Goal: Task Accomplishment & Management: Use online tool/utility

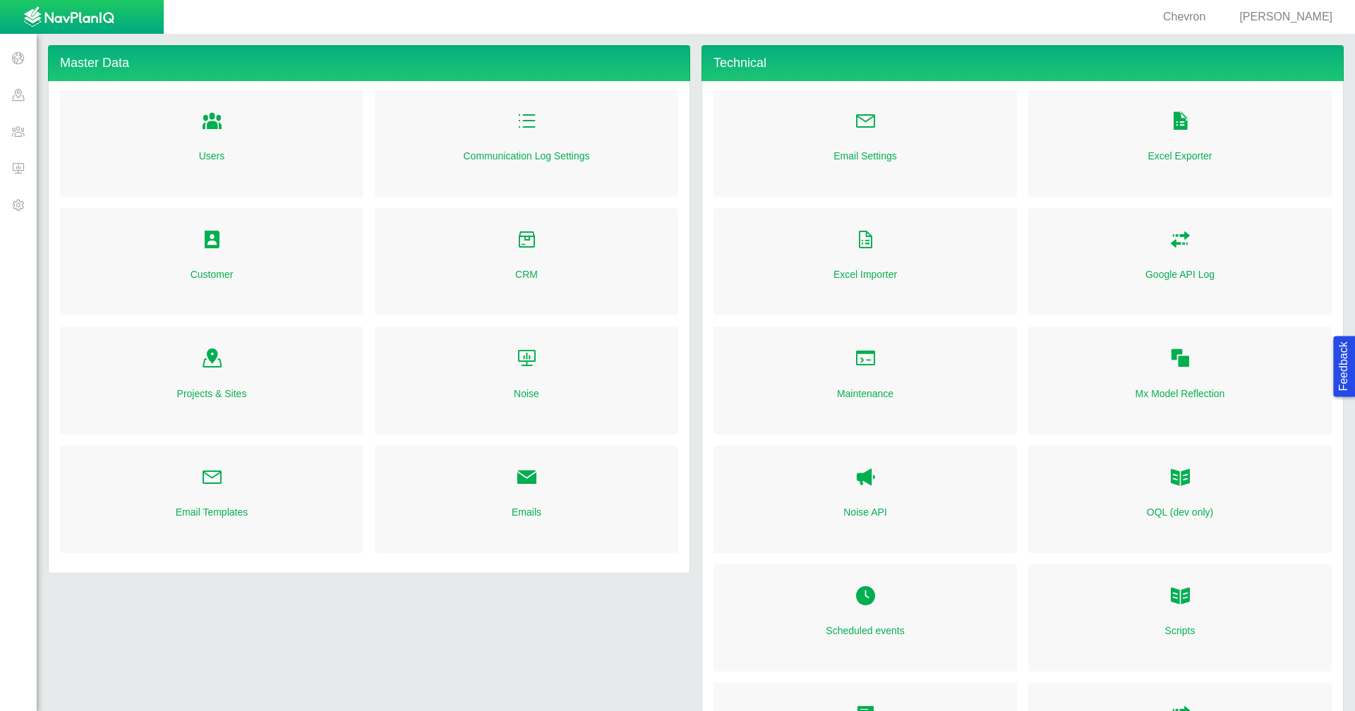
click at [6, 98] on span at bounding box center [18, 94] width 37 height 37
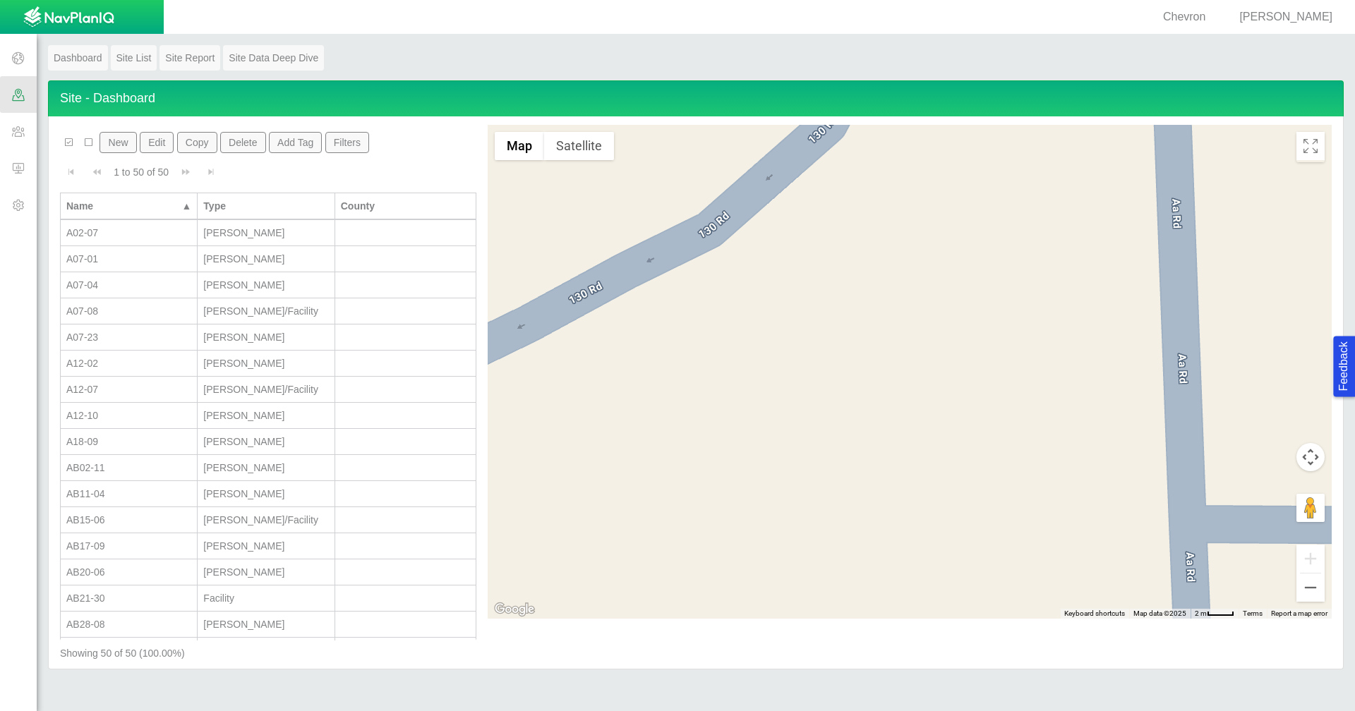
click at [1309, 13] on span "[PERSON_NAME]" at bounding box center [1285, 17] width 93 height 12
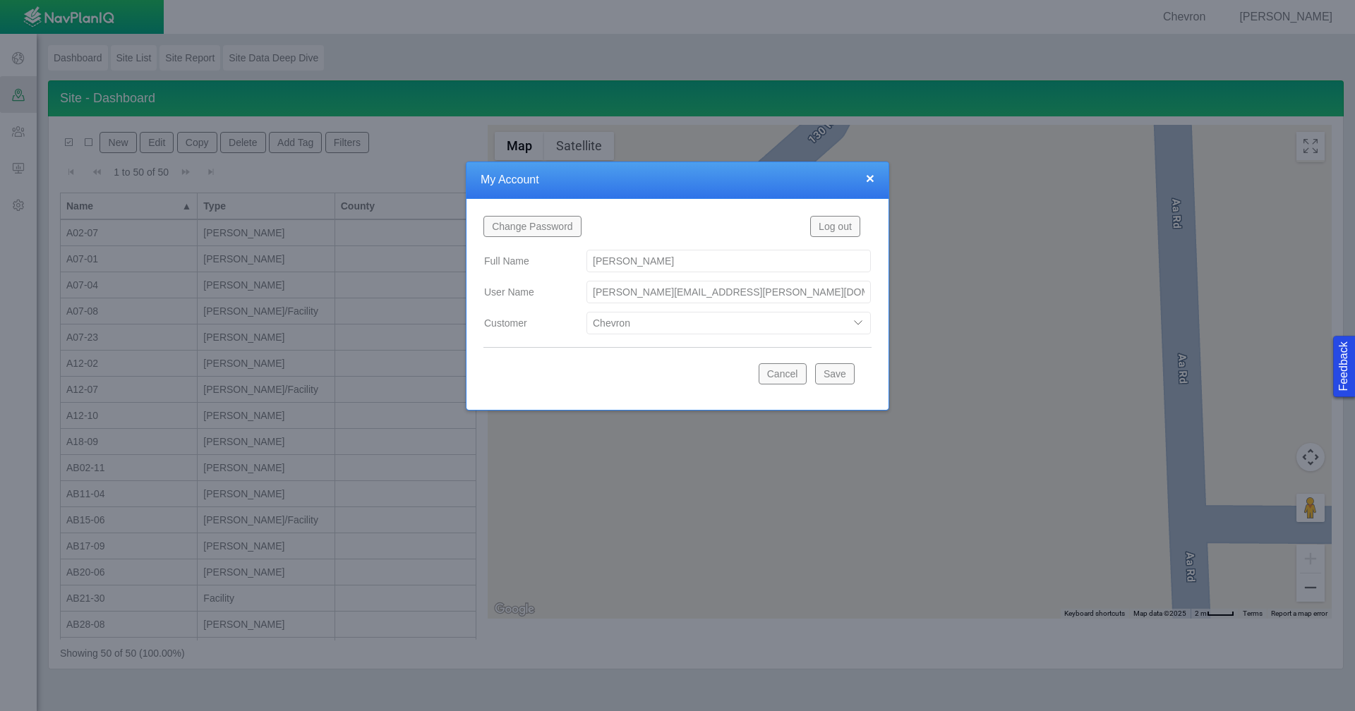
click at [853, 323] on select "Bison Blue Green Solutions Chevron Civitas Koloma Oxy PDC/Chevron Prairie OC Ur…" at bounding box center [729, 323] width 284 height 23
click at [587, 312] on select "Bison Blue Green Solutions Chevron Civitas Koloma Oxy PDC/Chevron Prairie OC Ur…" at bounding box center [729, 323] width 284 height 23
select select "42784196460033009"
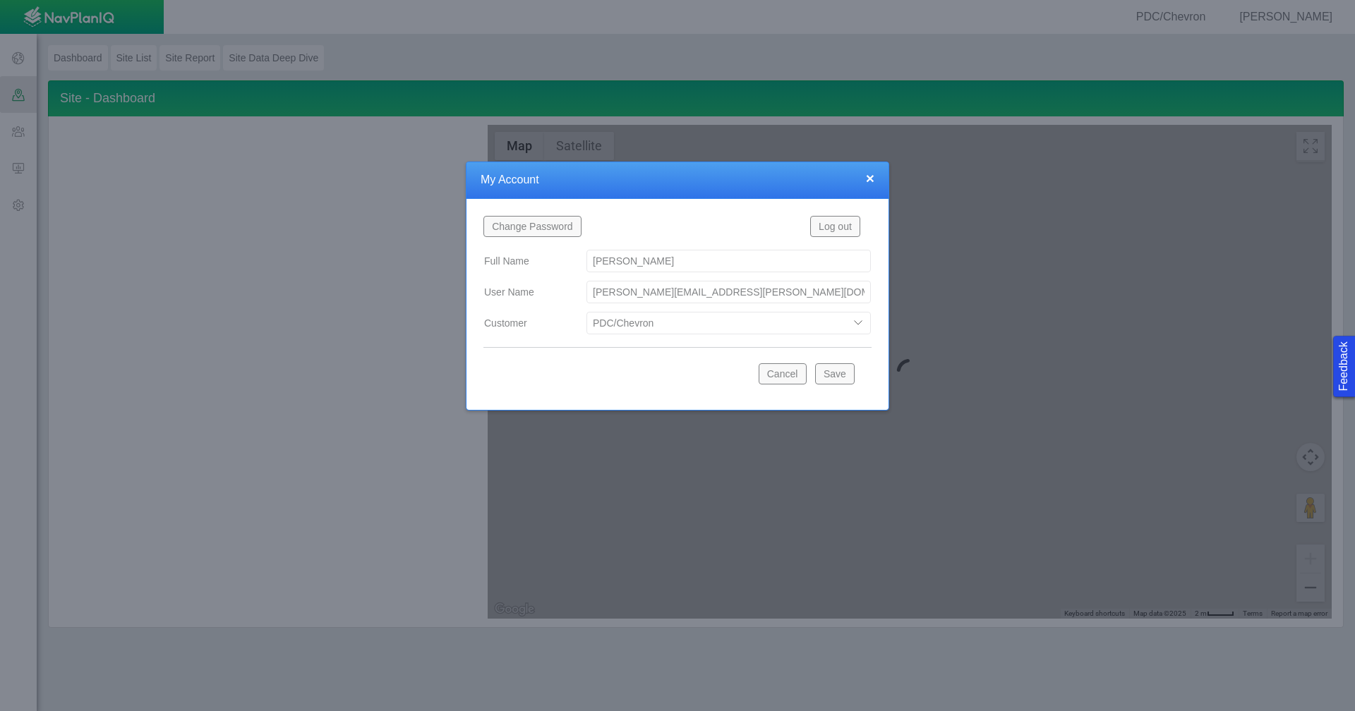
click at [838, 374] on button "Save" at bounding box center [835, 373] width 40 height 21
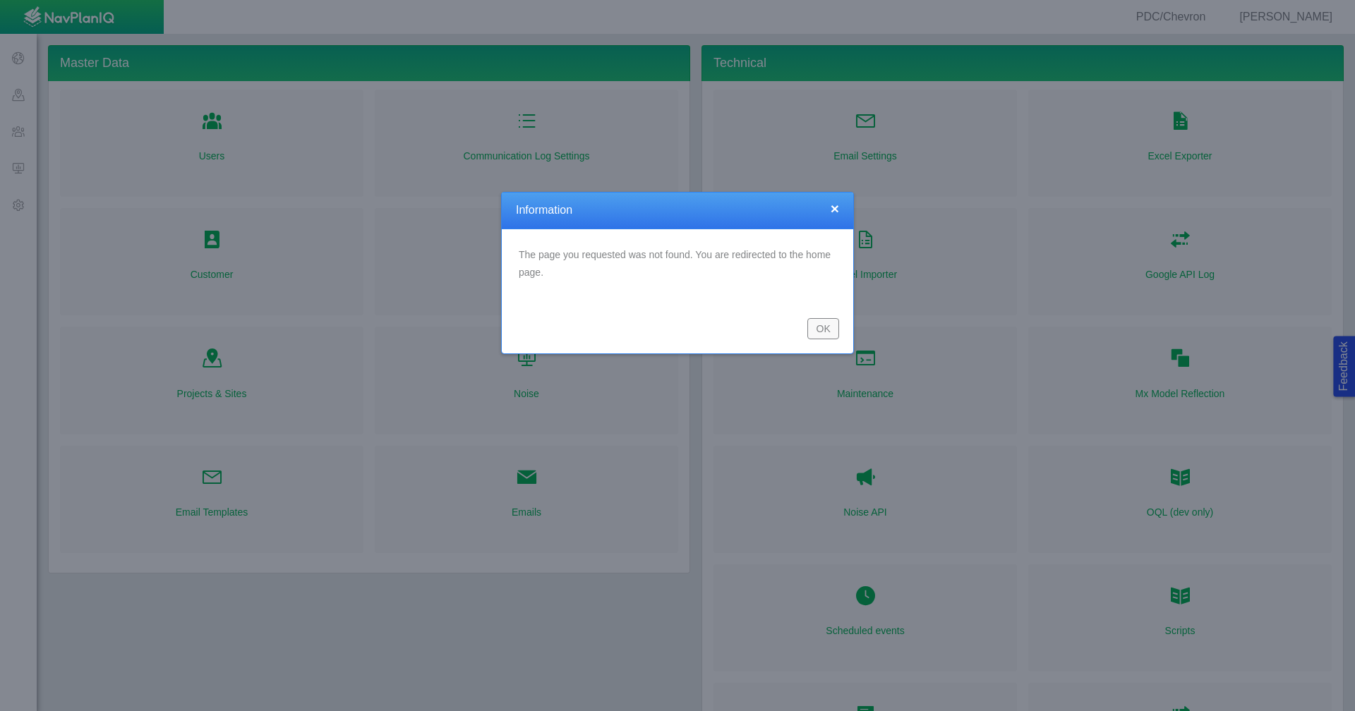
click at [831, 335] on button "OK" at bounding box center [823, 328] width 32 height 21
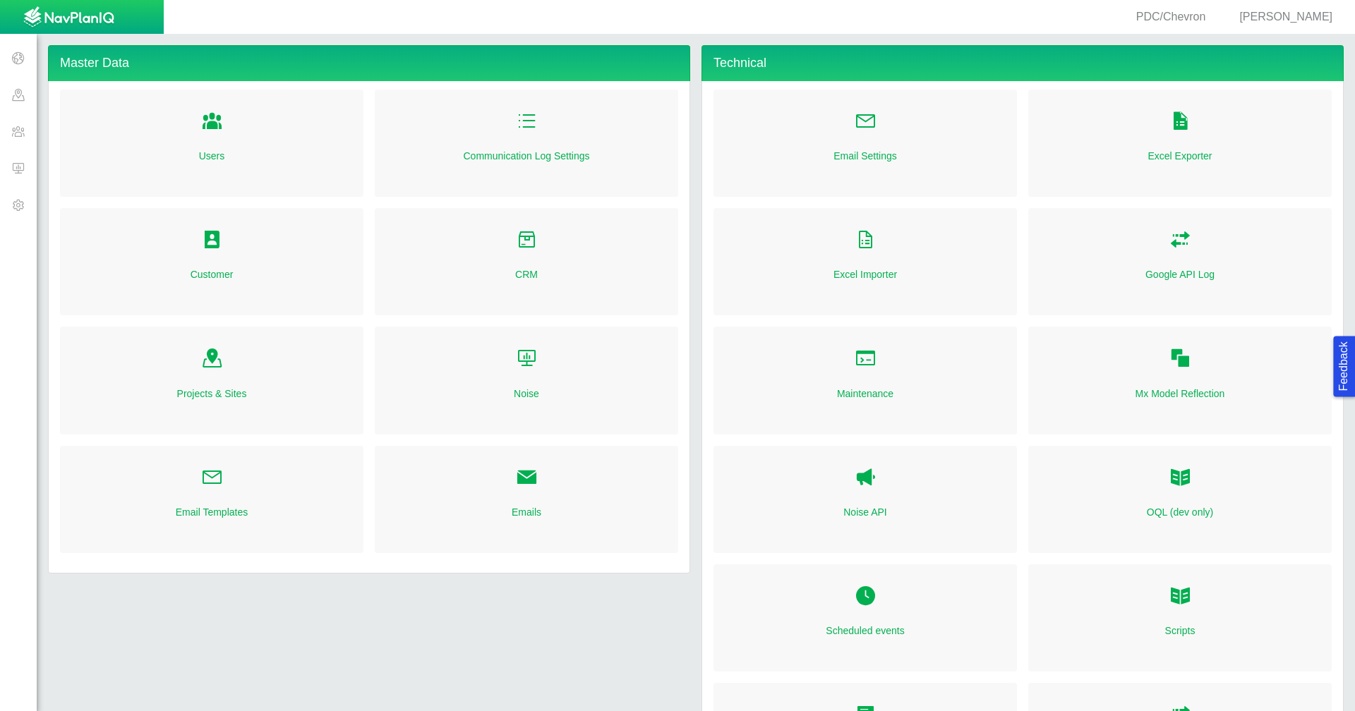
click at [5, 132] on span at bounding box center [18, 131] width 37 height 37
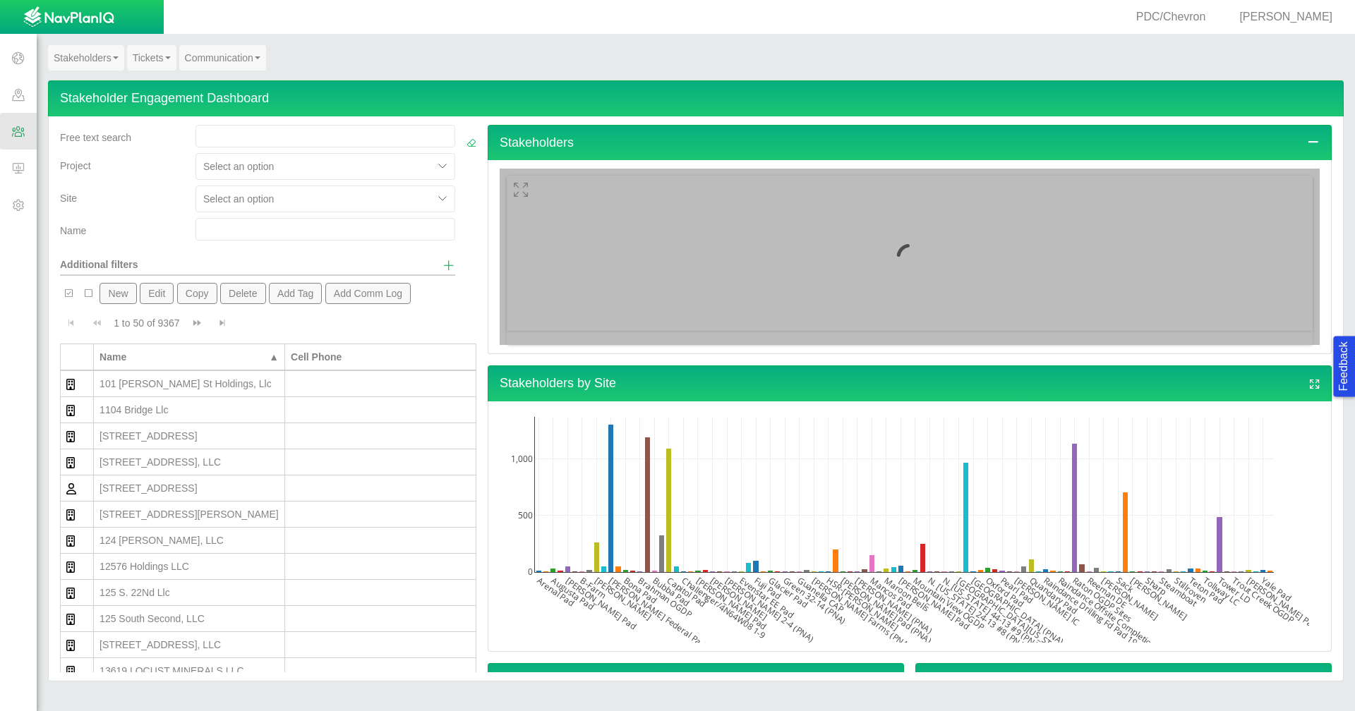
click at [145, 57] on link "Tickets" at bounding box center [151, 57] width 49 height 25
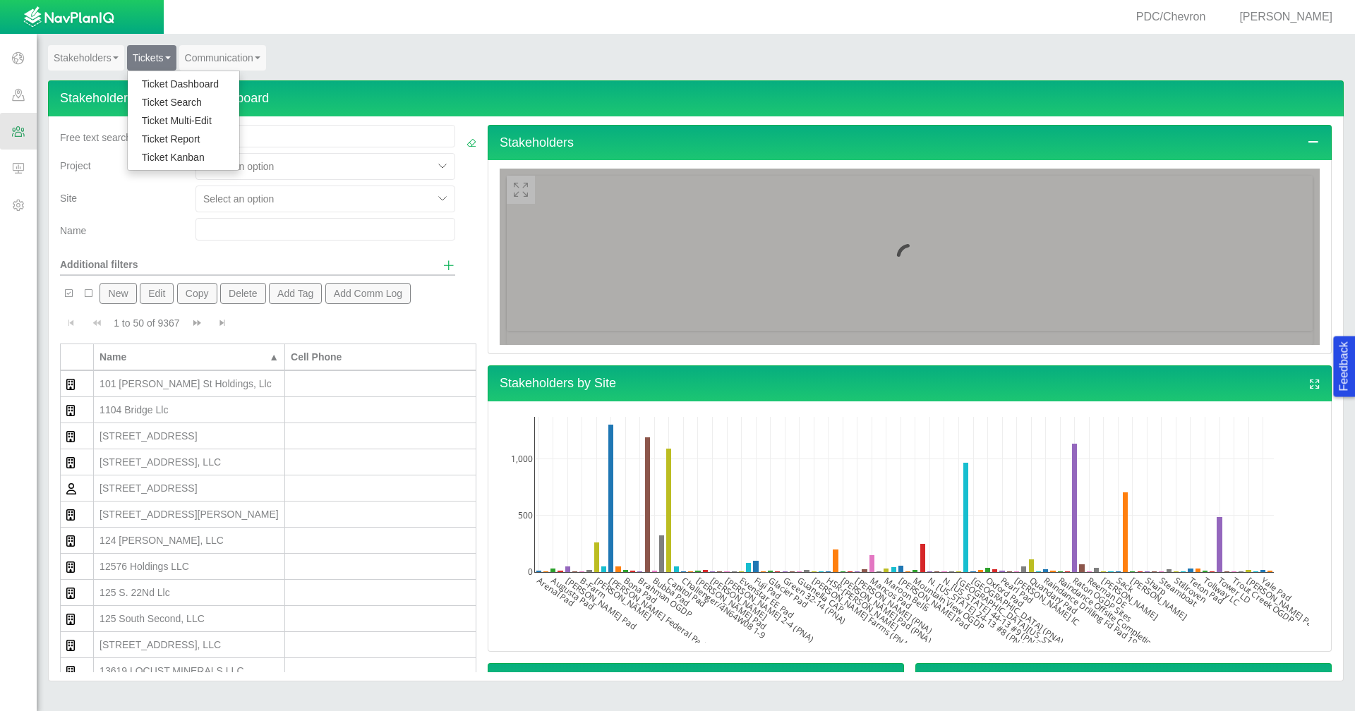
click at [152, 82] on link "Ticket Dashboard" at bounding box center [184, 84] width 112 height 18
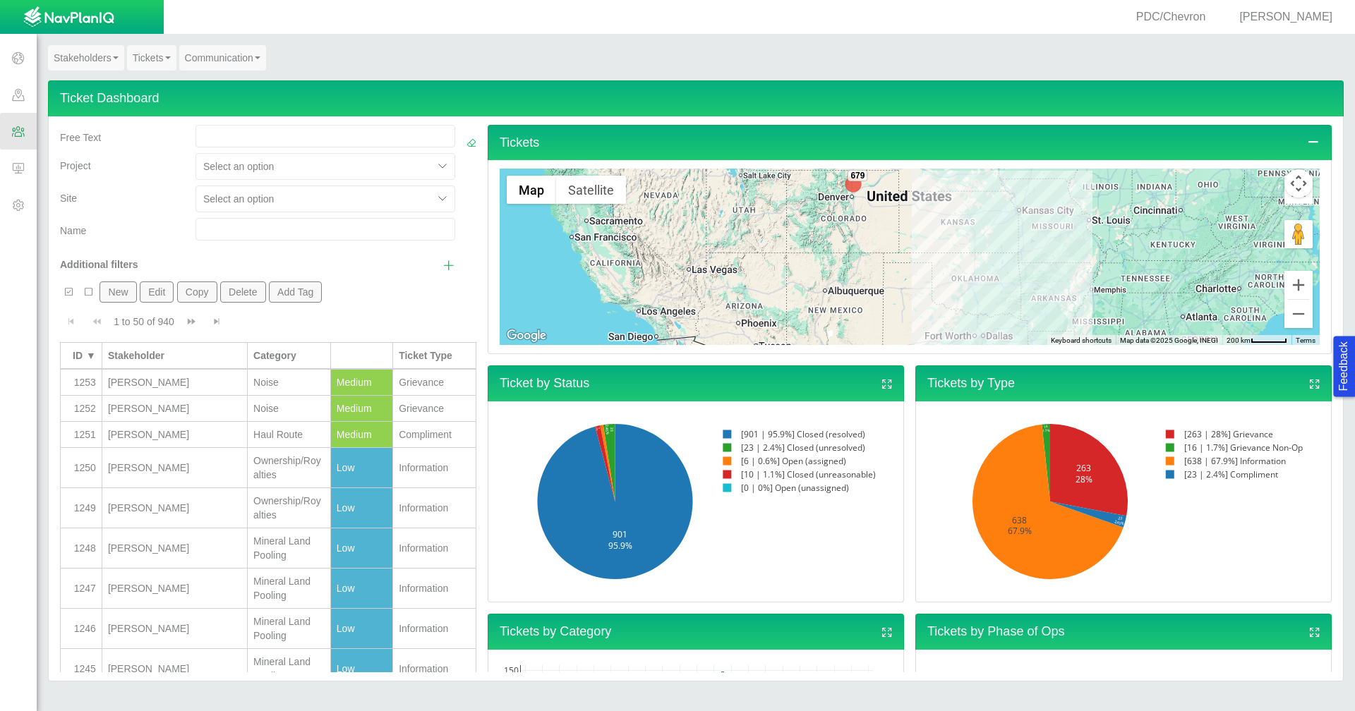
click at [380, 201] on div at bounding box center [314, 199] width 223 height 17
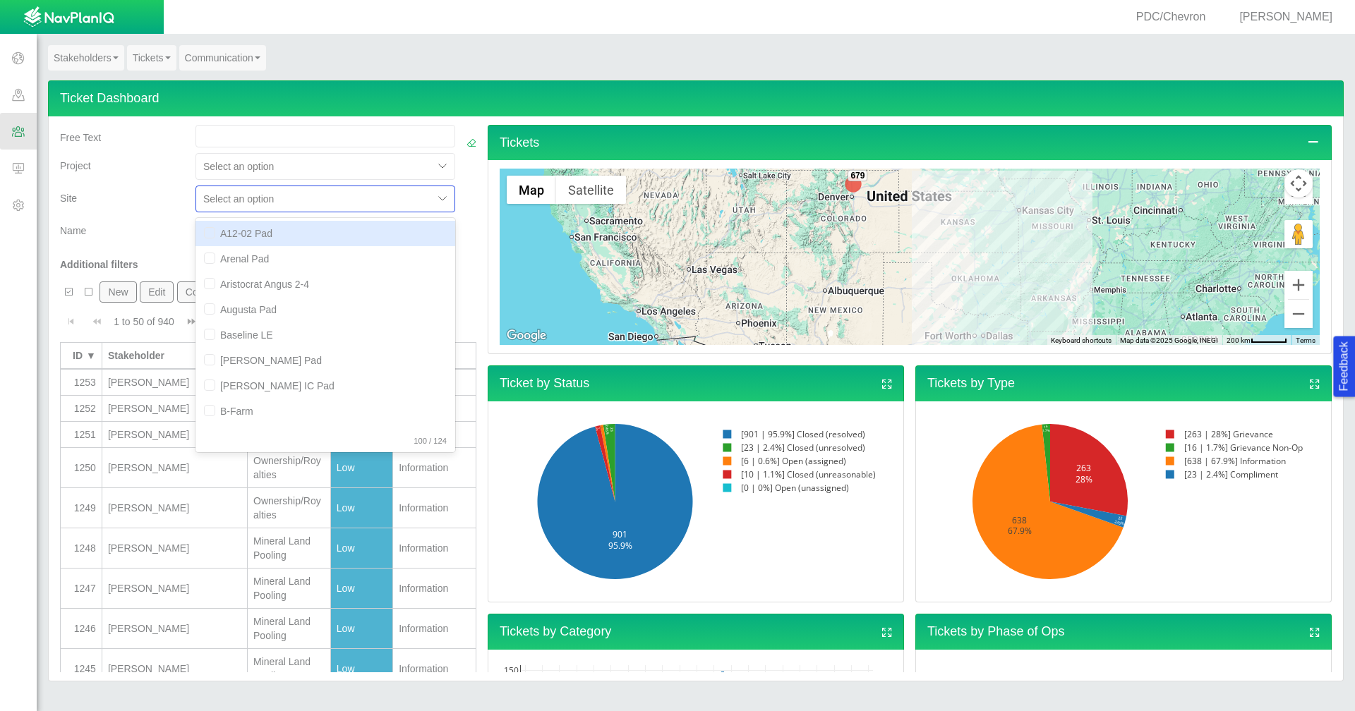
click at [380, 201] on div at bounding box center [314, 199] width 223 height 17
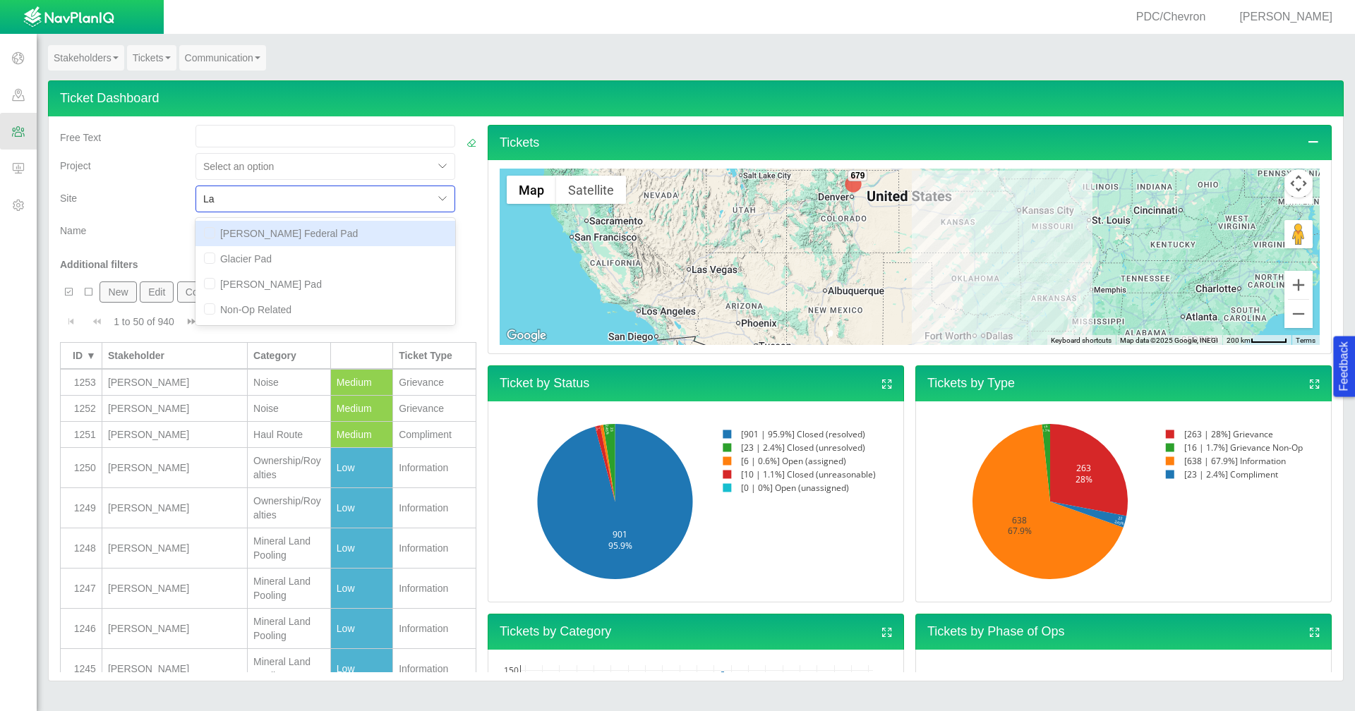
type input "Law"
click at [366, 234] on div "Lawrence Pad" at bounding box center [326, 233] width 260 height 25
checkbox input "false"
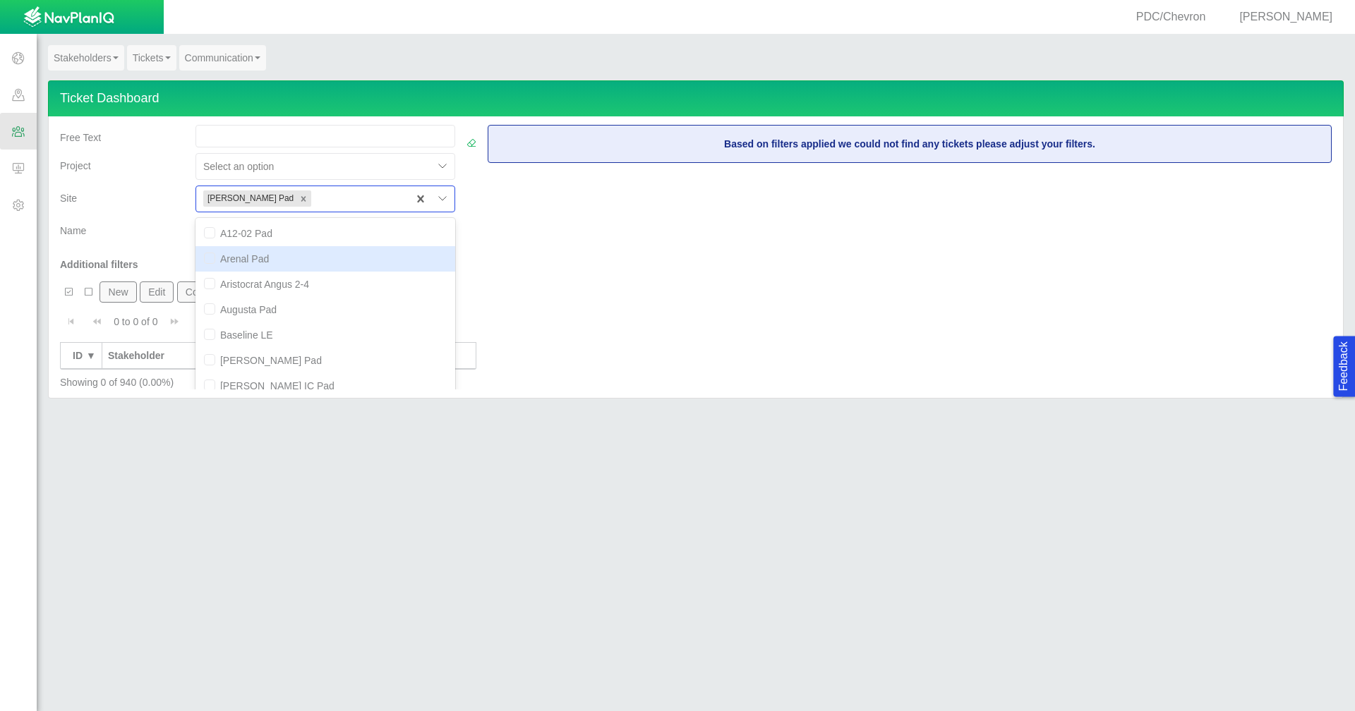
click at [138, 231] on div "Name" at bounding box center [122, 228] width 124 height 20
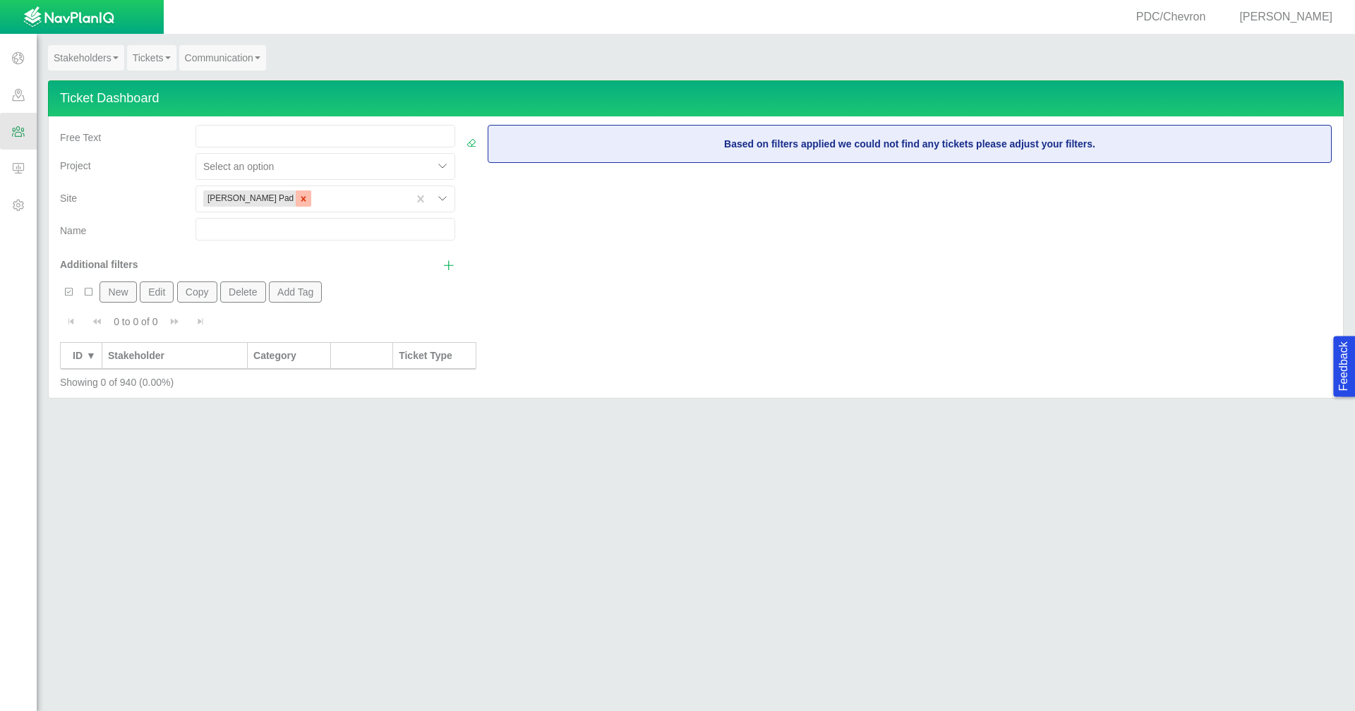
click at [299, 202] on icon "Remove Lawrence Pad" at bounding box center [304, 199] width 10 height 10
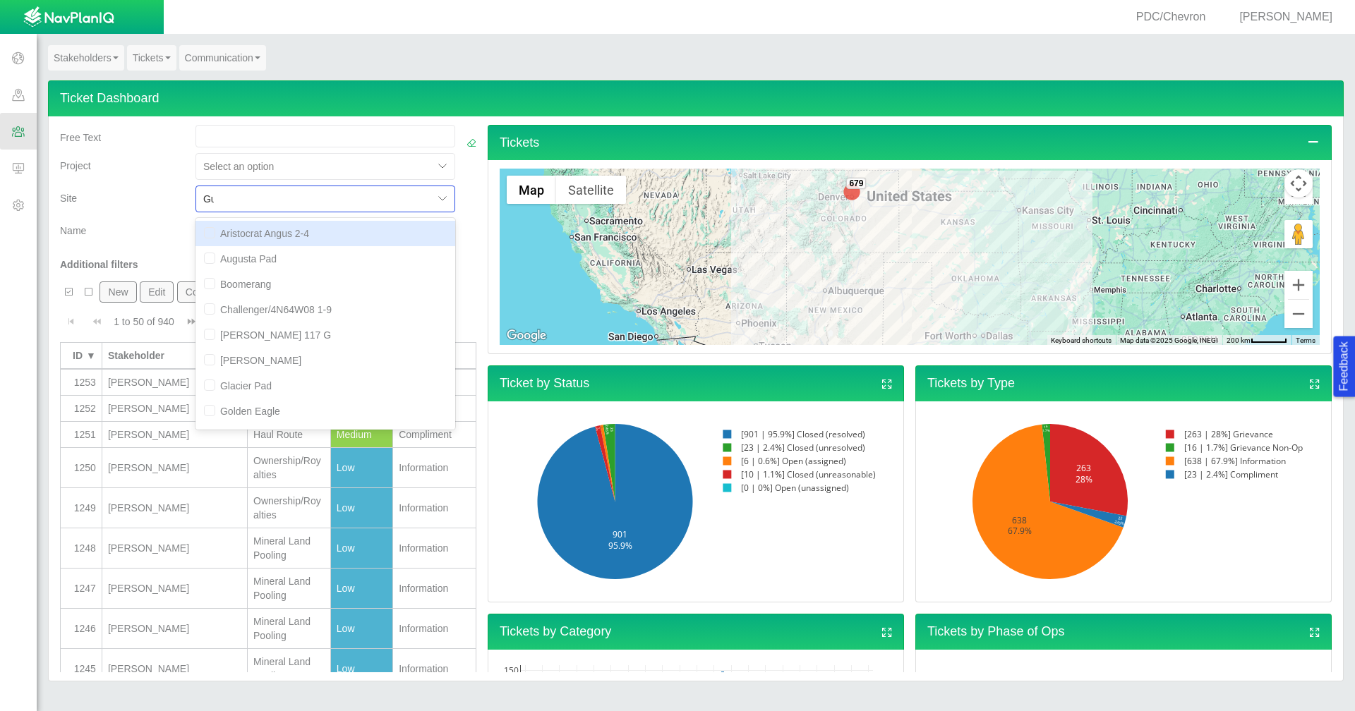
type input "Gus"
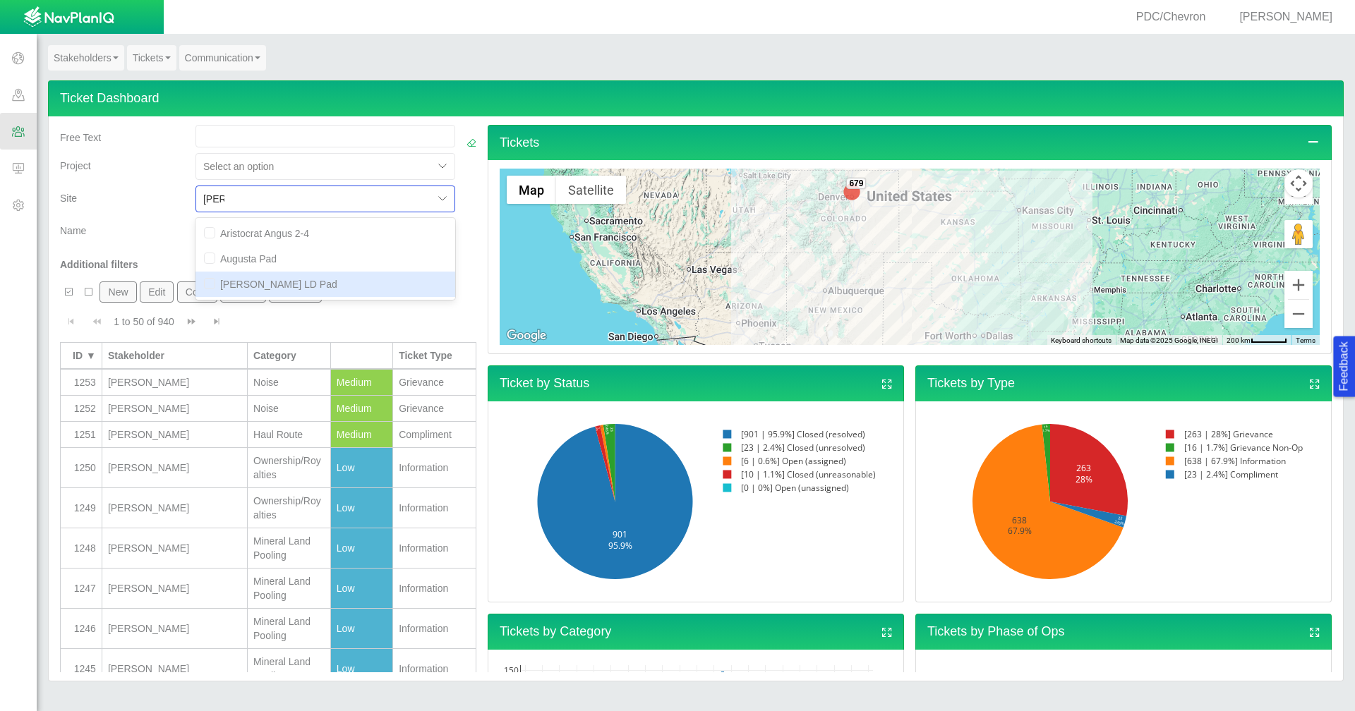
click at [300, 277] on div "Gus LD Pad" at bounding box center [326, 284] width 260 height 25
checkbox input "false"
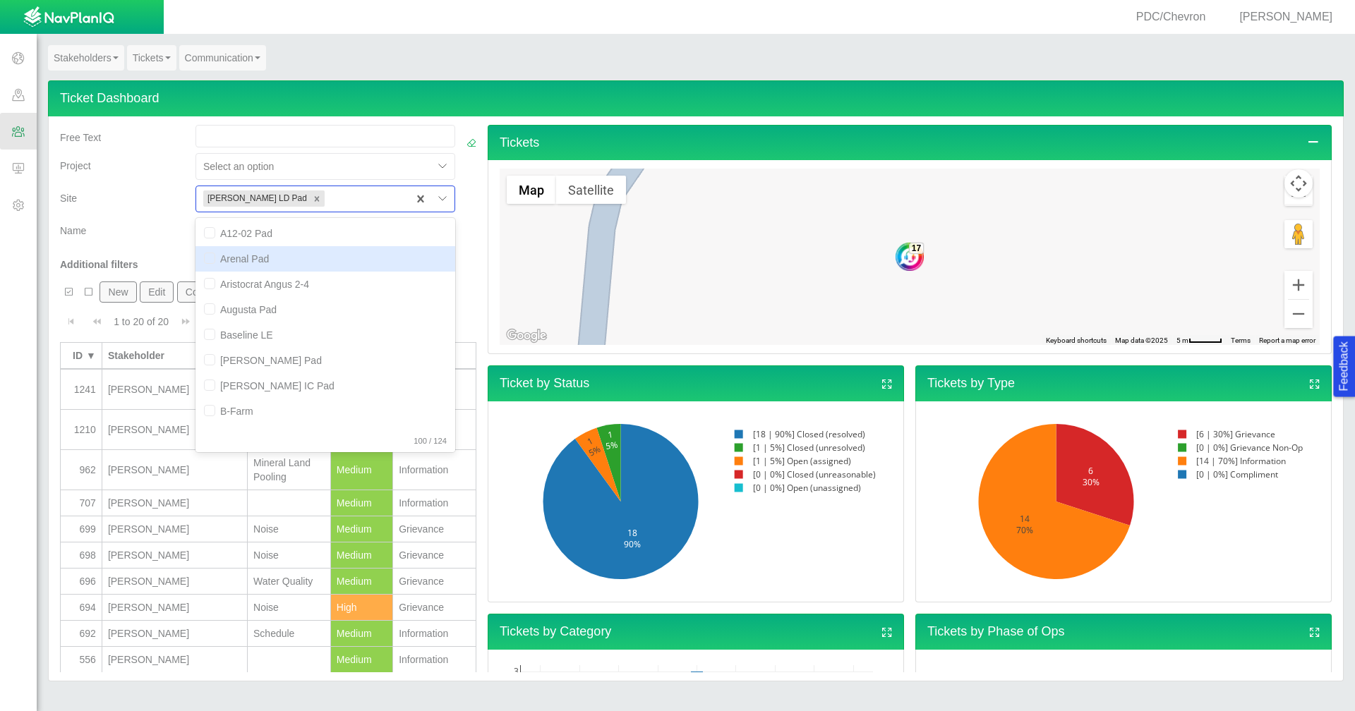
click at [130, 214] on div "Site" at bounding box center [122, 202] width 136 height 32
